Goal: Browse casually

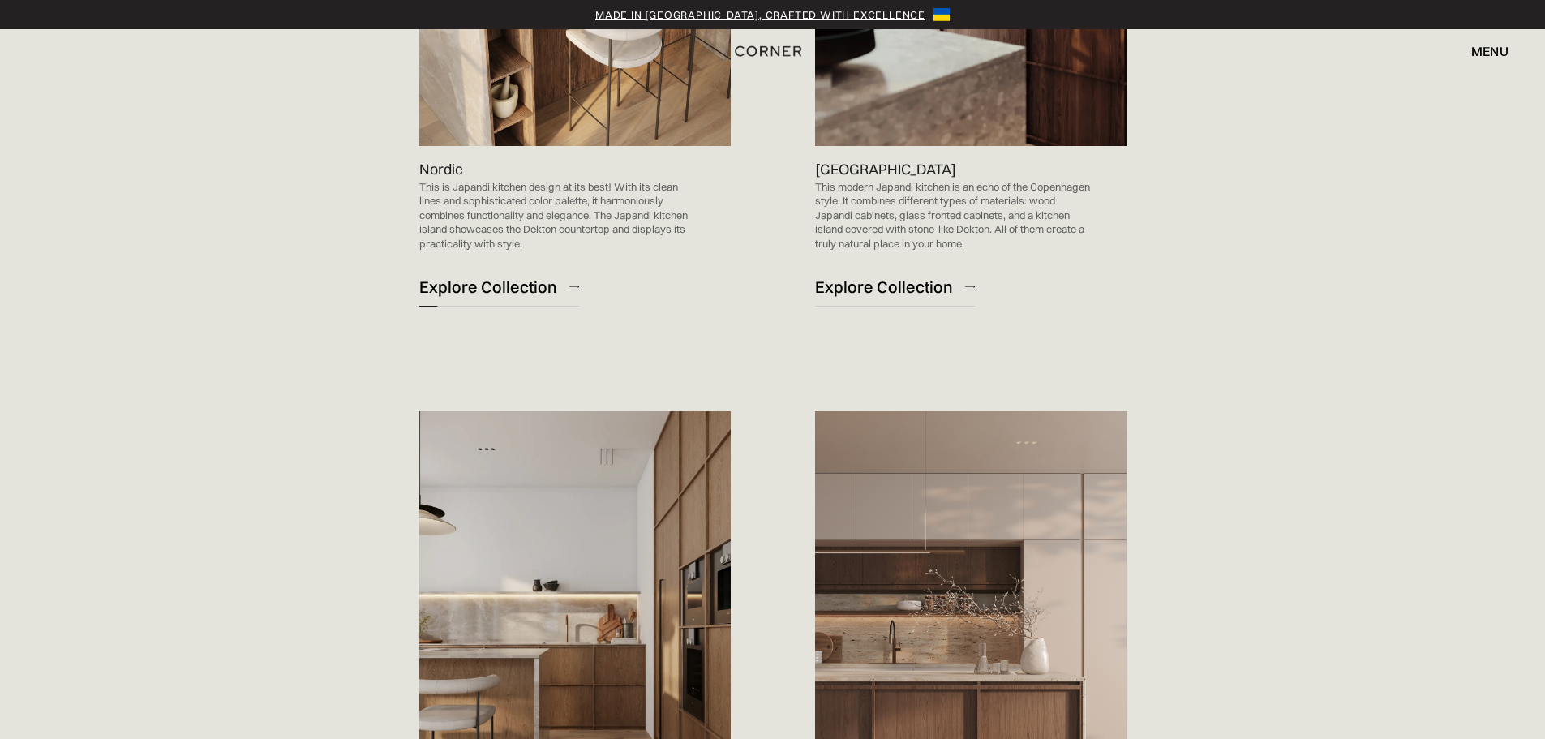
scroll to position [1622, 0]
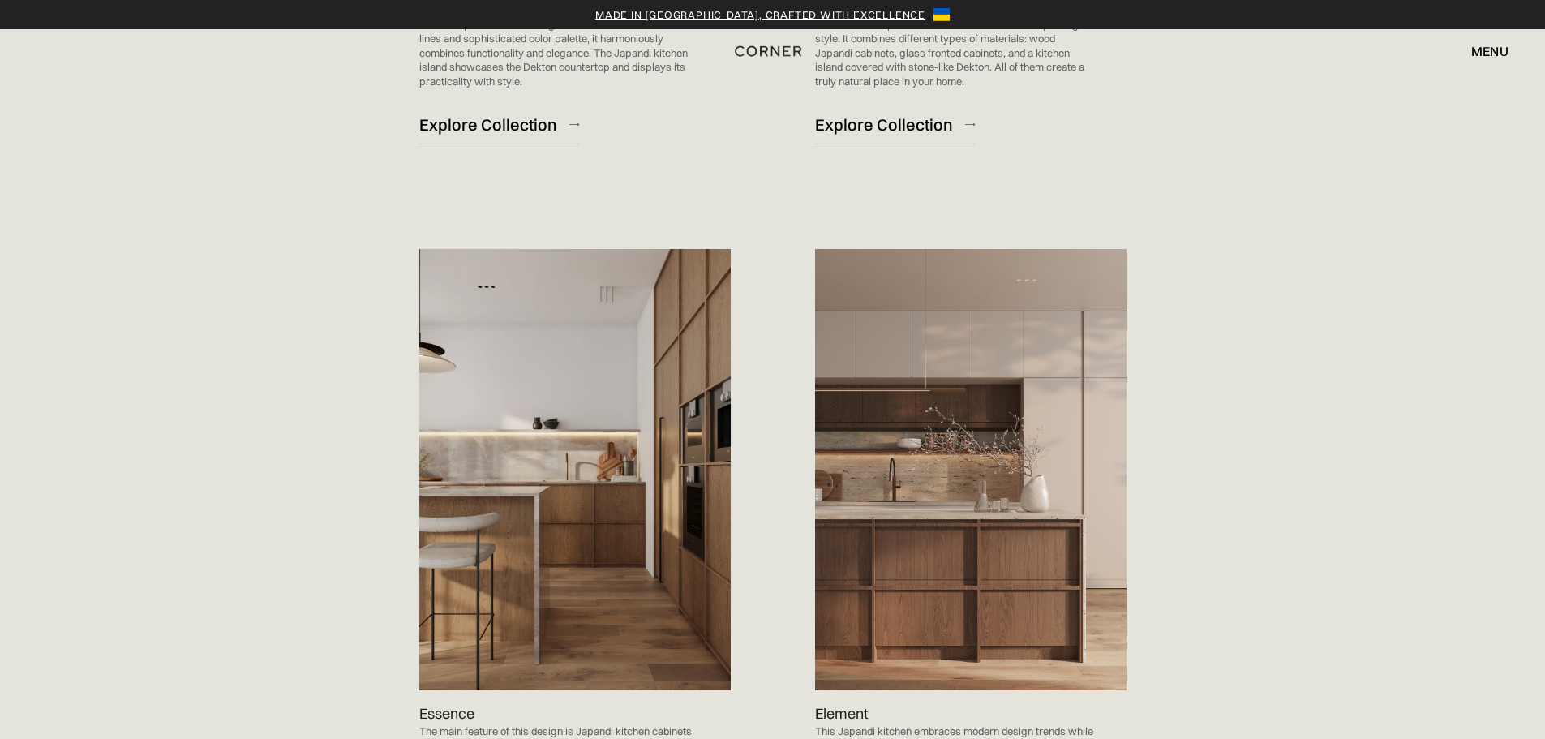
click at [700, 359] on img at bounding box center [575, 469] width 312 height 441
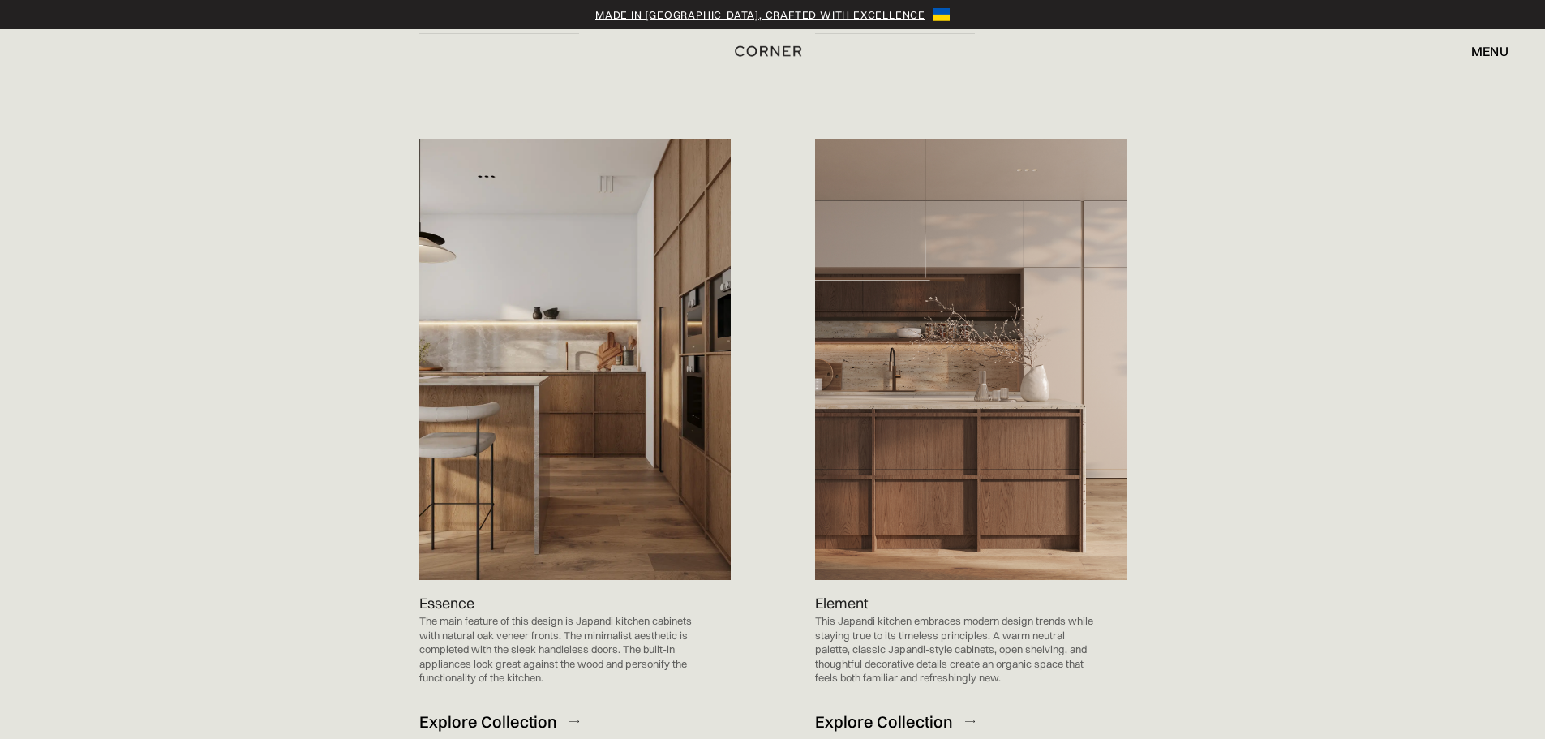
scroll to position [1704, 0]
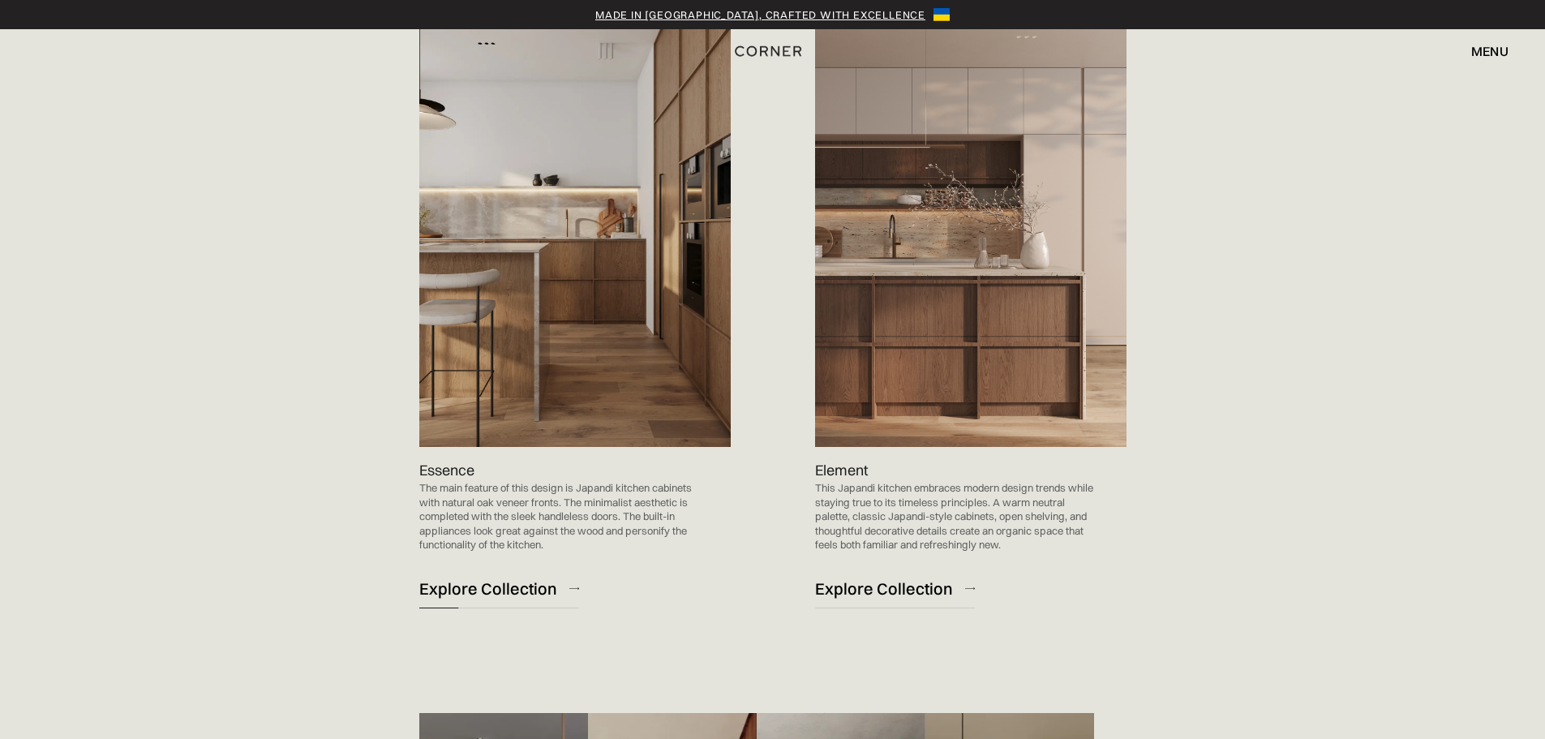
click at [470, 594] on div "Explore Collection" at bounding box center [488, 589] width 138 height 22
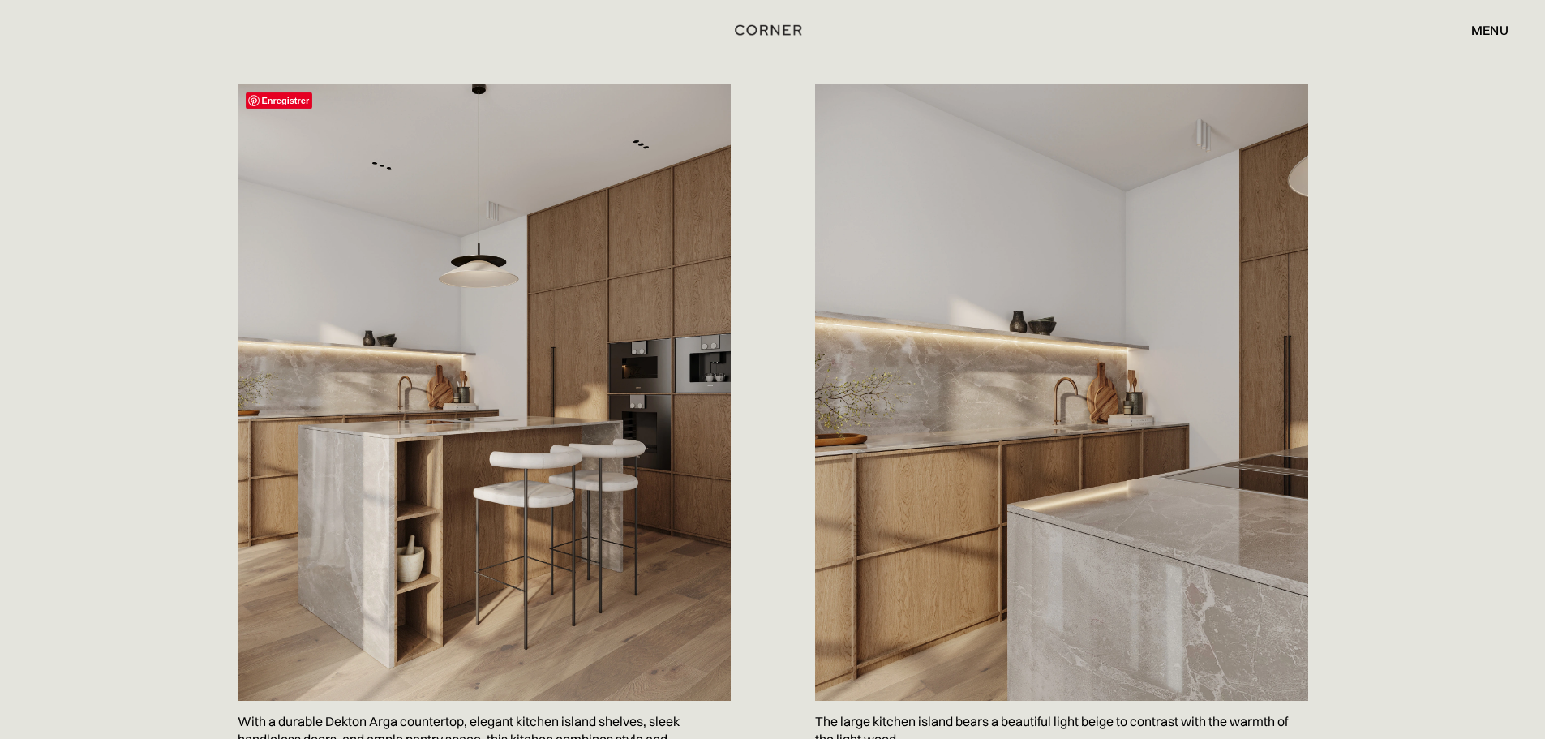
scroll to position [892, 0]
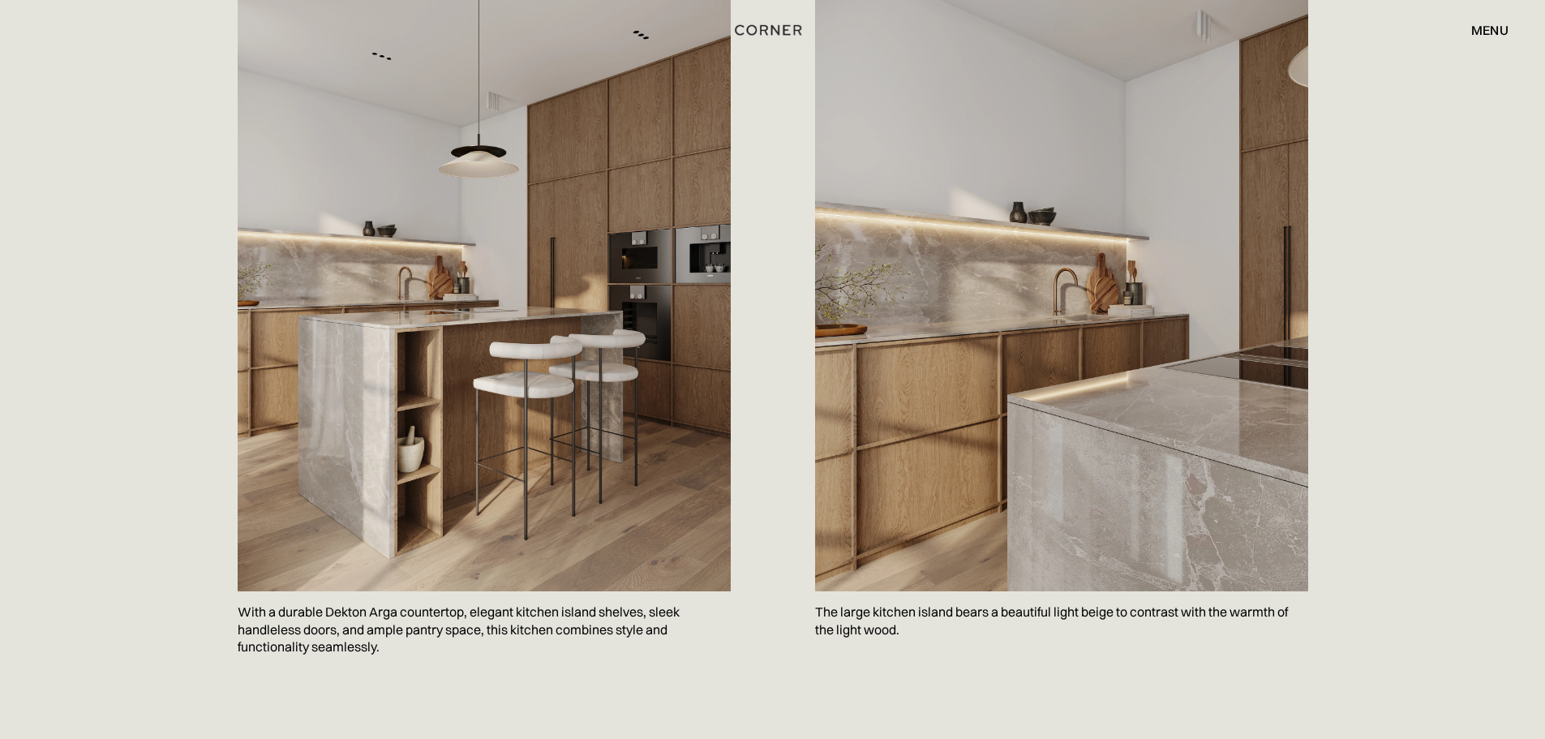
click at [701, 168] on img at bounding box center [484, 283] width 493 height 617
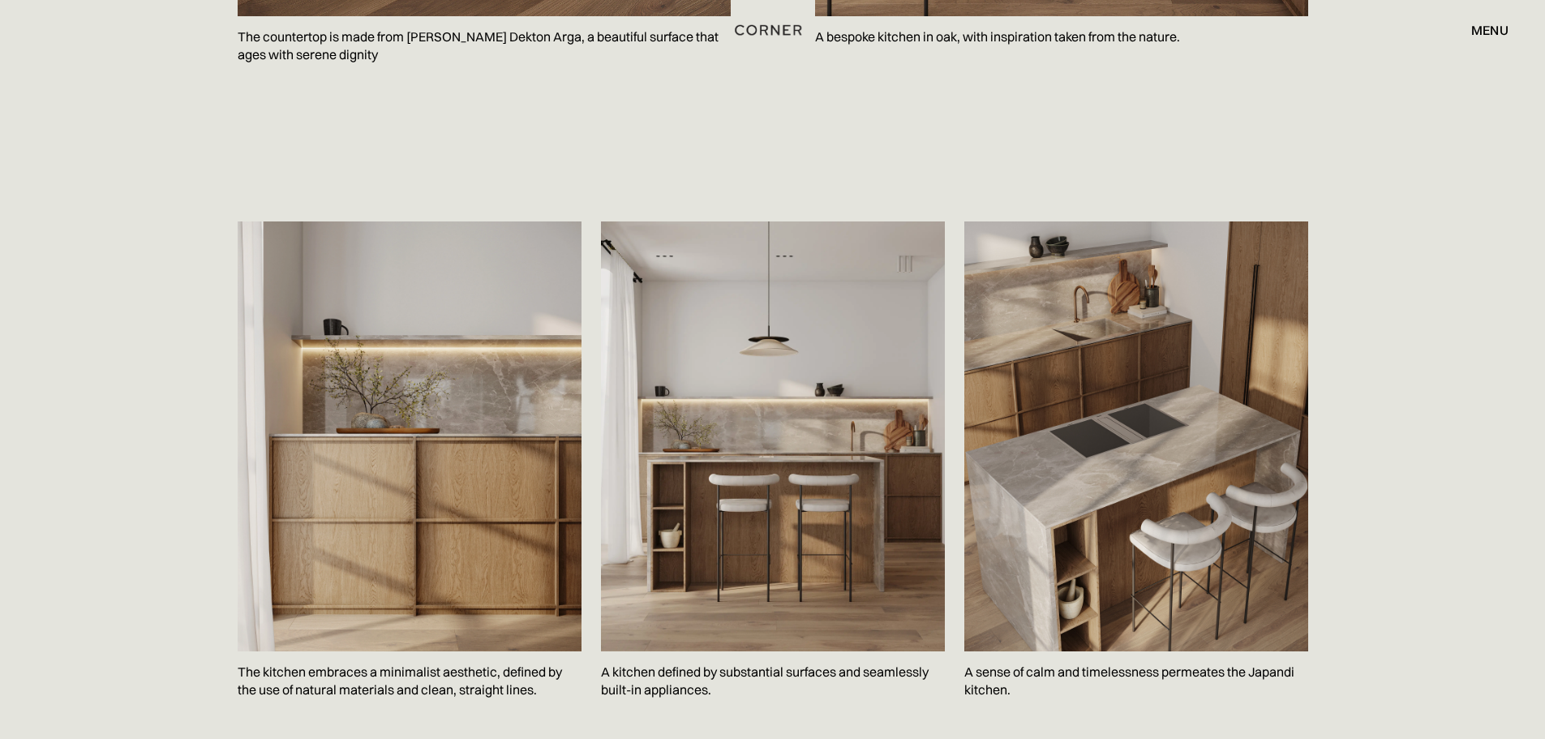
scroll to position [2190, 0]
